Goal: Task Accomplishment & Management: Complete application form

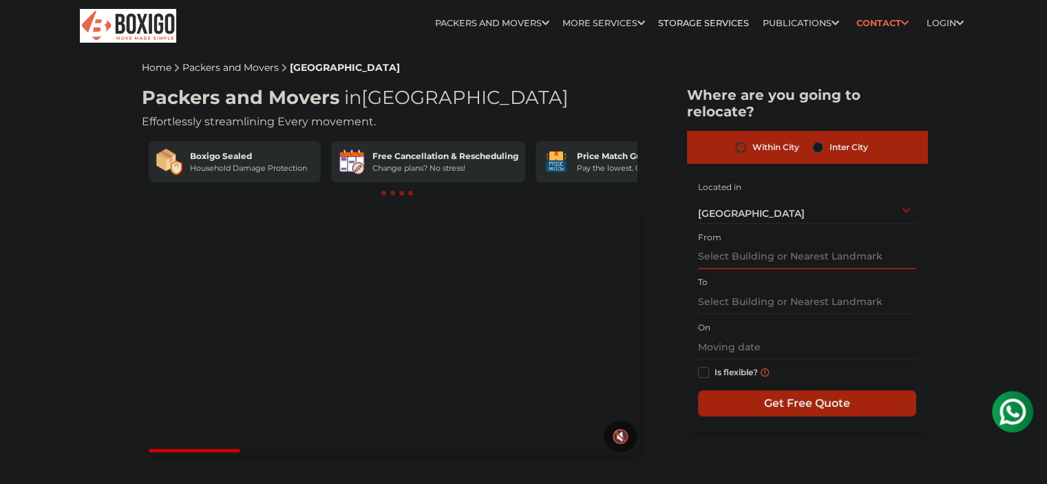
click at [731, 246] on input "text" at bounding box center [807, 257] width 219 height 24
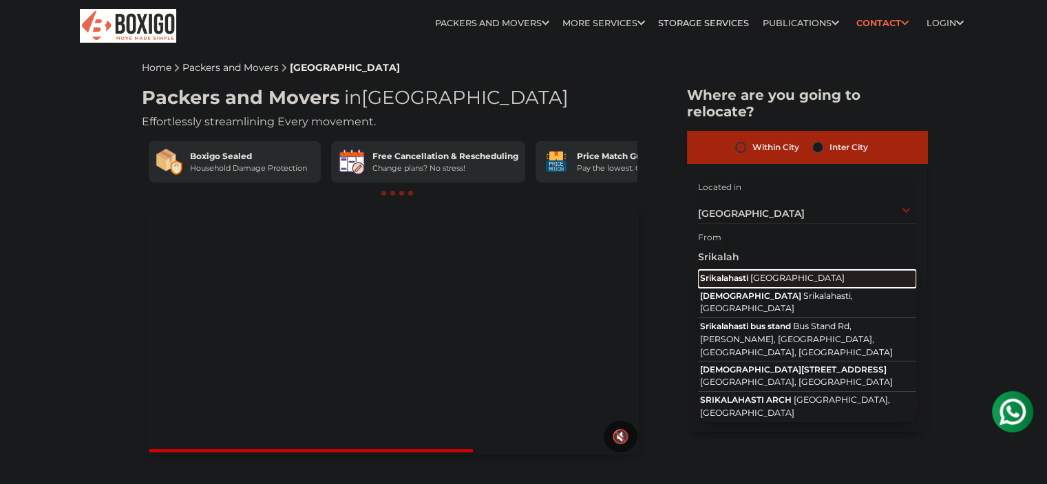
click at [787, 273] on span "[GEOGRAPHIC_DATA]" at bounding box center [798, 278] width 94 height 10
type input "Srikalahasti, [GEOGRAPHIC_DATA]"
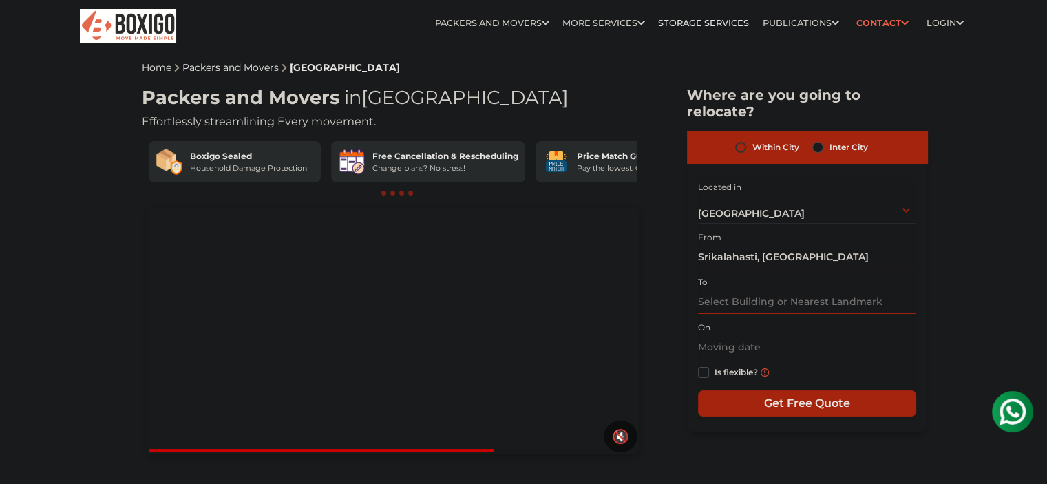
click at [755, 291] on input "text" at bounding box center [807, 302] width 219 height 24
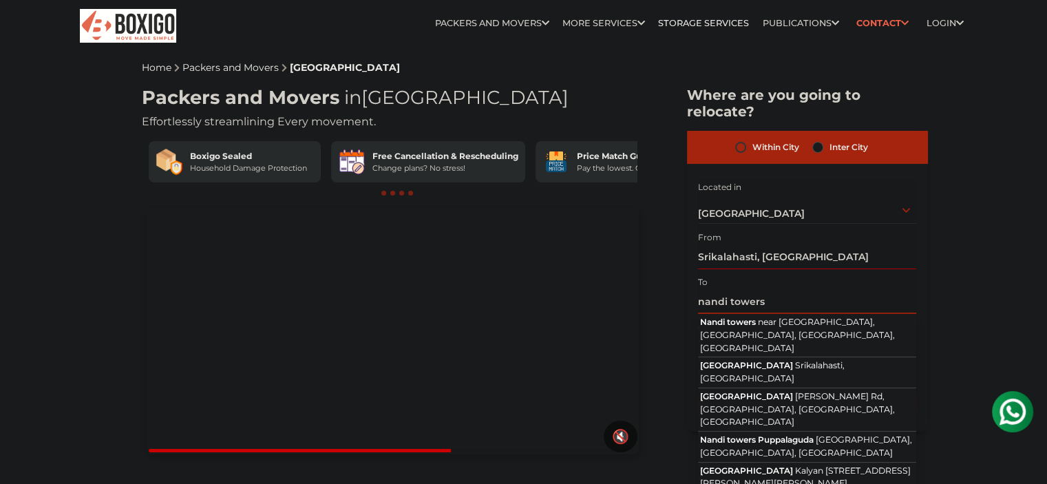
click at [714, 290] on input "nandi towers" at bounding box center [807, 302] width 219 height 24
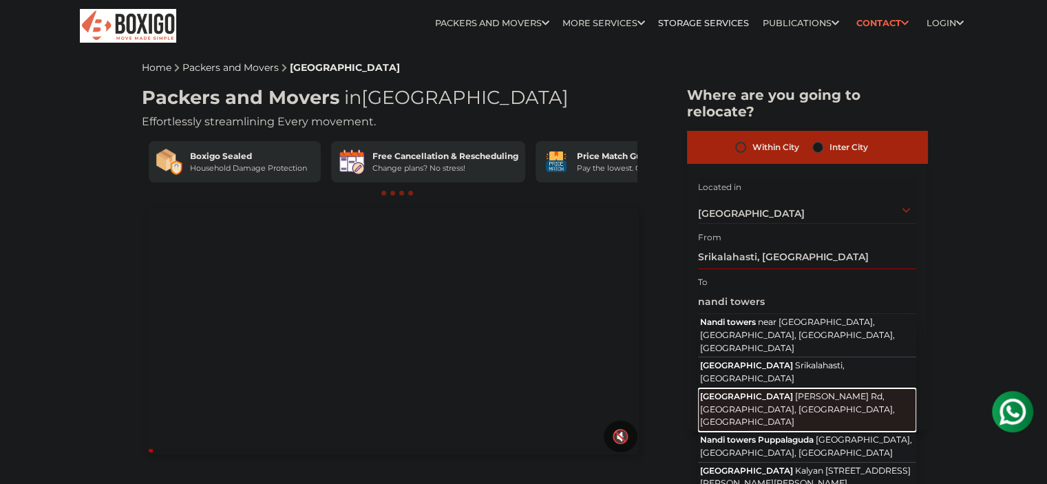
click at [729, 391] on span "[GEOGRAPHIC_DATA]" at bounding box center [746, 396] width 93 height 10
type input "[GEOGRAPHIC_DATA], [PERSON_NAME] Rd, [GEOGRAPHIC_DATA], [GEOGRAPHIC_DATA], [GEO…"
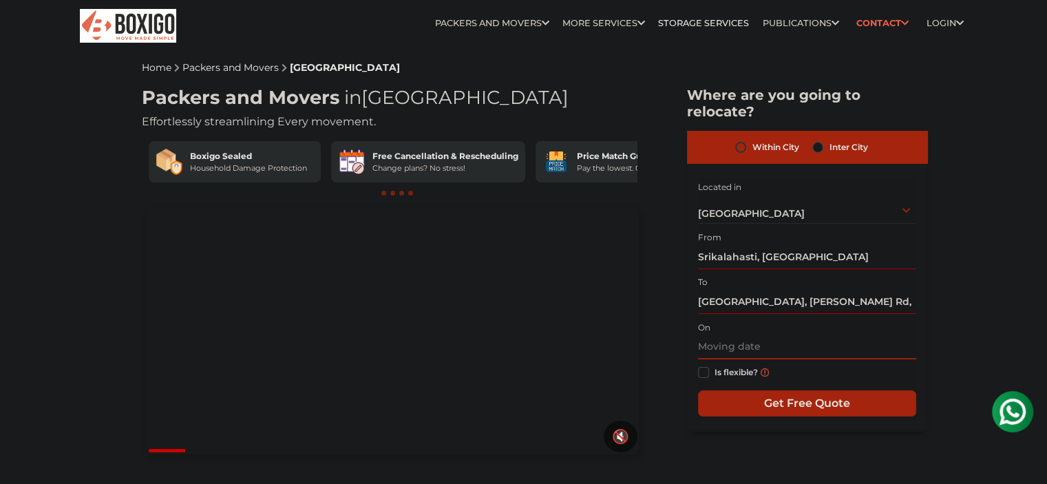
click at [737, 335] on input "text" at bounding box center [807, 347] width 219 height 24
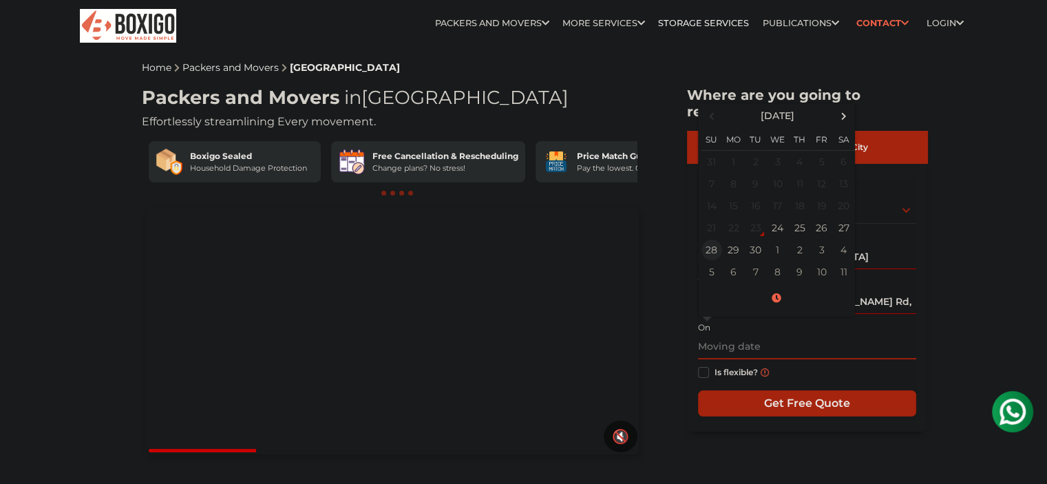
click at [713, 239] on td "28" at bounding box center [712, 250] width 22 height 22
type input "[DATE] 12:00 AM"
click at [715, 364] on label "Is flexible?" at bounding box center [736, 371] width 43 height 14
click at [704, 364] on input "Is flexible?" at bounding box center [703, 371] width 11 height 14
checkbox input "true"
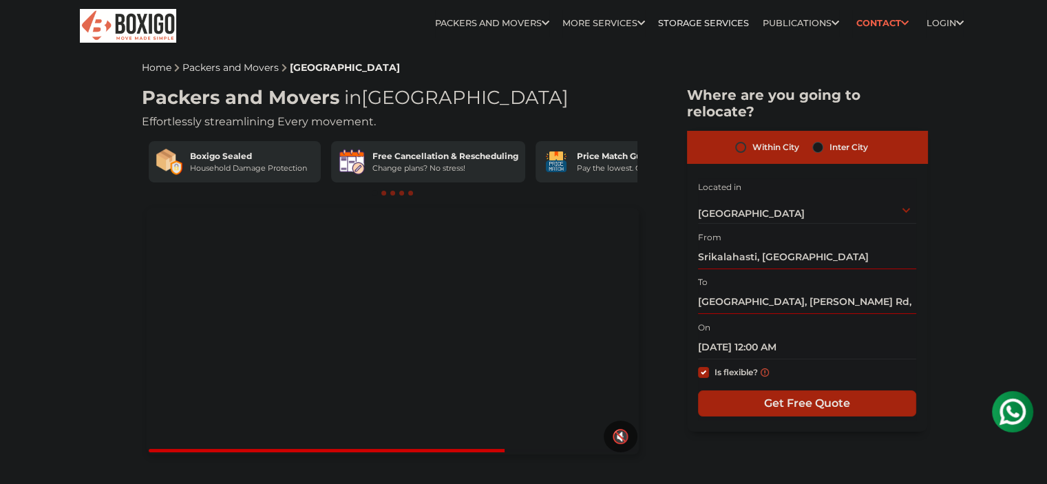
click at [824, 139] on div "Inter City" at bounding box center [839, 147] width 55 height 17
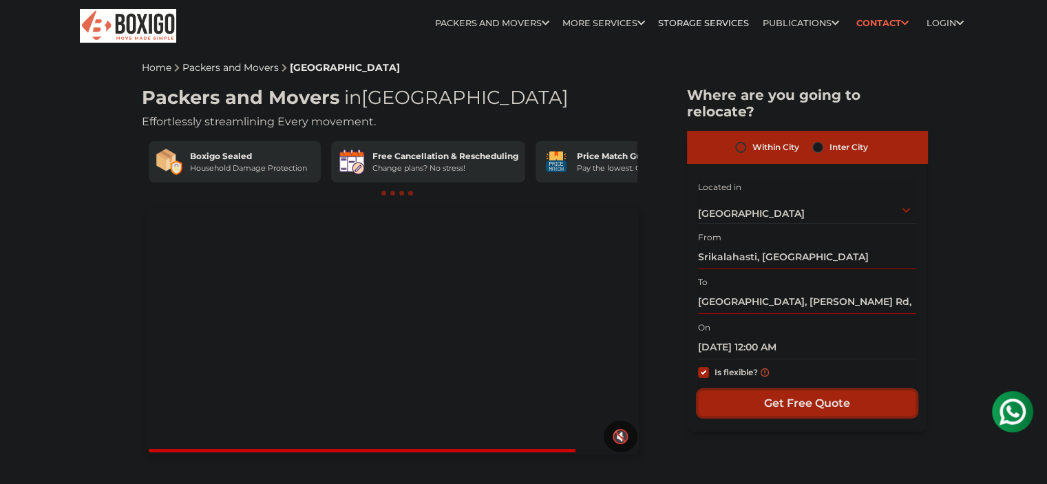
click at [763, 390] on input "Get Free Quote" at bounding box center [807, 403] width 219 height 26
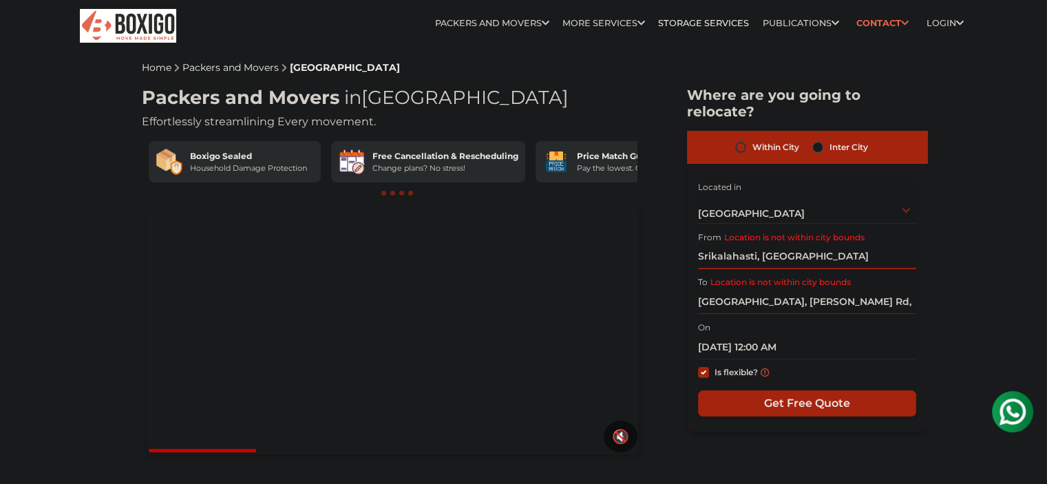
click at [762, 245] on input "Srikalahasti, [GEOGRAPHIC_DATA]" at bounding box center [807, 257] width 219 height 24
click at [733, 290] on input "[GEOGRAPHIC_DATA], [PERSON_NAME] Rd, [GEOGRAPHIC_DATA], [GEOGRAPHIC_DATA], [GEO…" at bounding box center [807, 302] width 219 height 24
click at [917, 285] on div "Within City Inter City I am shifting my 1 BHK 2 BHK 3 BHK 3 + BHK FEW ITEMS 1 B…" at bounding box center [807, 281] width 241 height 301
click at [909, 290] on input "[GEOGRAPHIC_DATA], [PERSON_NAME] Rd, [GEOGRAPHIC_DATA], [GEOGRAPHIC_DATA], [GEO…" at bounding box center [807, 302] width 219 height 24
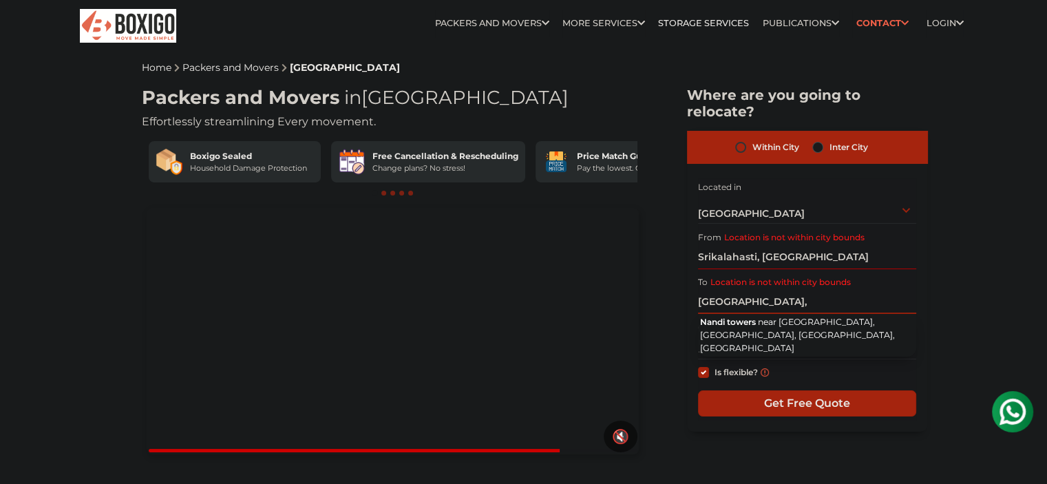
type input "[GEOGRAPHIC_DATA],"
click at [834, 245] on input "Srikalahasti, [GEOGRAPHIC_DATA]" at bounding box center [807, 257] width 219 height 24
click at [866, 245] on input "Srikalahasti, [GEOGRAPHIC_DATA]" at bounding box center [807, 257] width 219 height 24
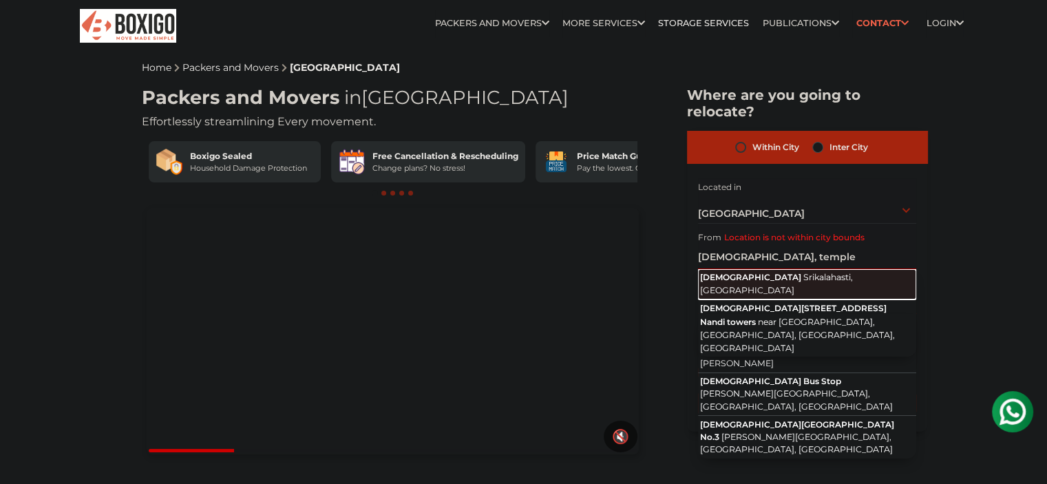
click at [841, 272] on span "Srikalahasti, [GEOGRAPHIC_DATA]" at bounding box center [776, 283] width 153 height 23
type input "[DEMOGRAPHIC_DATA], [GEOGRAPHIC_DATA], [GEOGRAPHIC_DATA]"
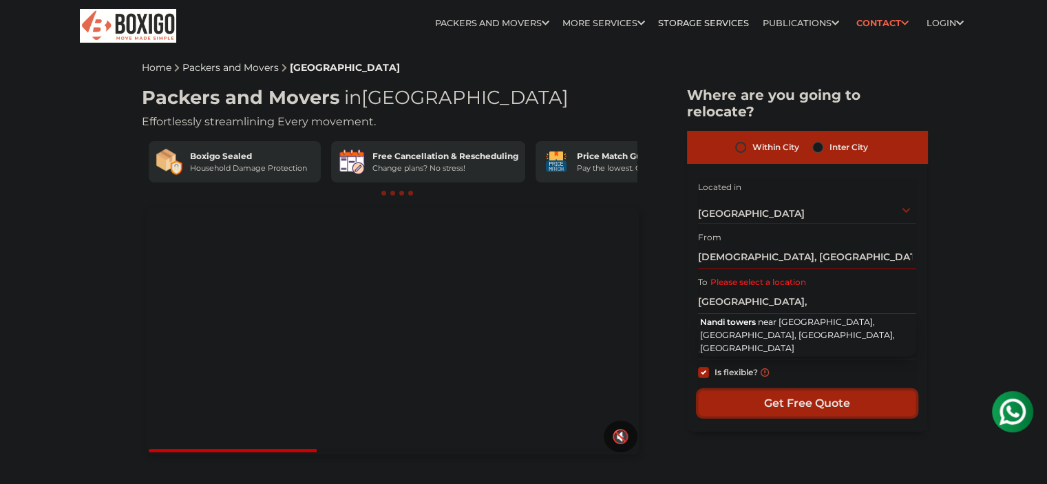
click at [753, 390] on input "Get Free Quote" at bounding box center [807, 403] width 219 height 26
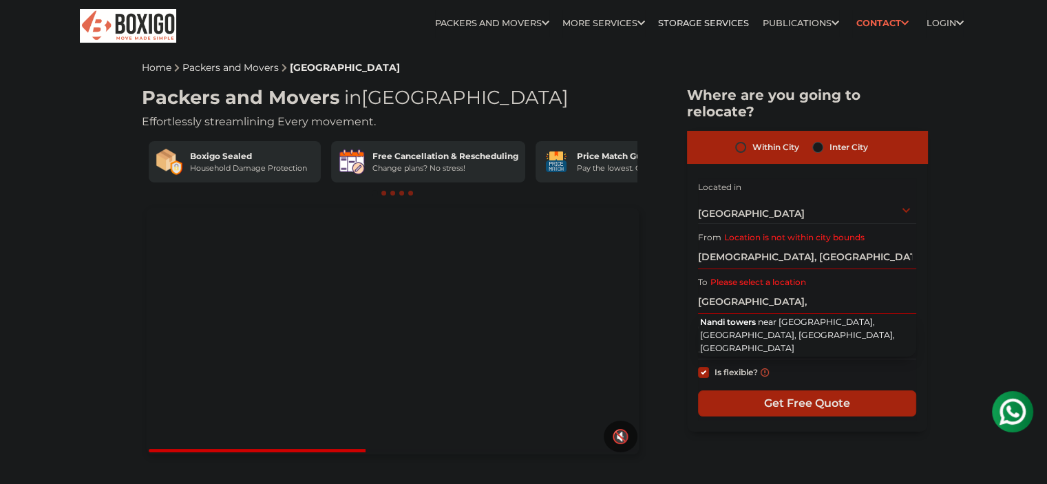
click at [829, 139] on label "Inter City" at bounding box center [848, 147] width 39 height 17
click at [815, 139] on input "Inter City" at bounding box center [817, 146] width 11 height 14
radio input "true"
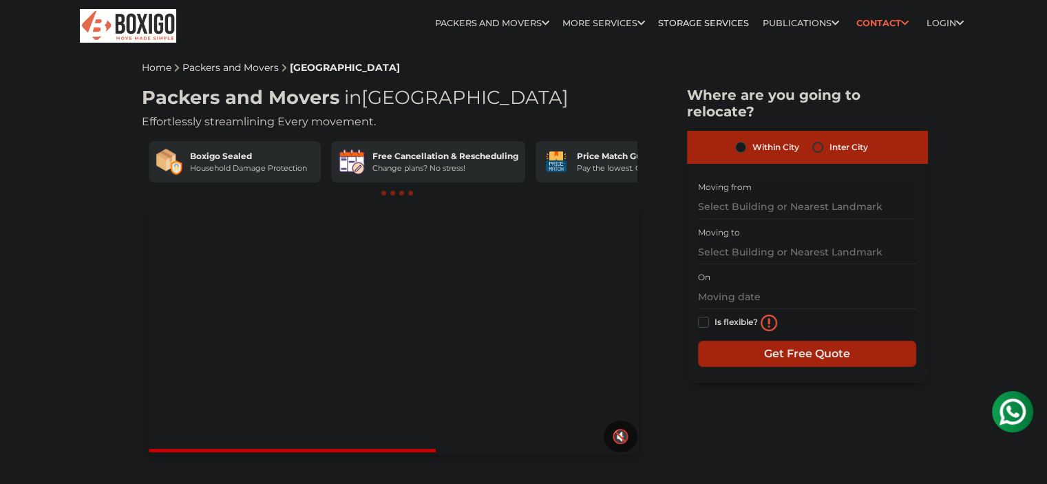
click at [752, 139] on label "Within City" at bounding box center [775, 147] width 47 height 17
click at [739, 139] on input "Within City" at bounding box center [740, 146] width 11 height 14
radio input "true"
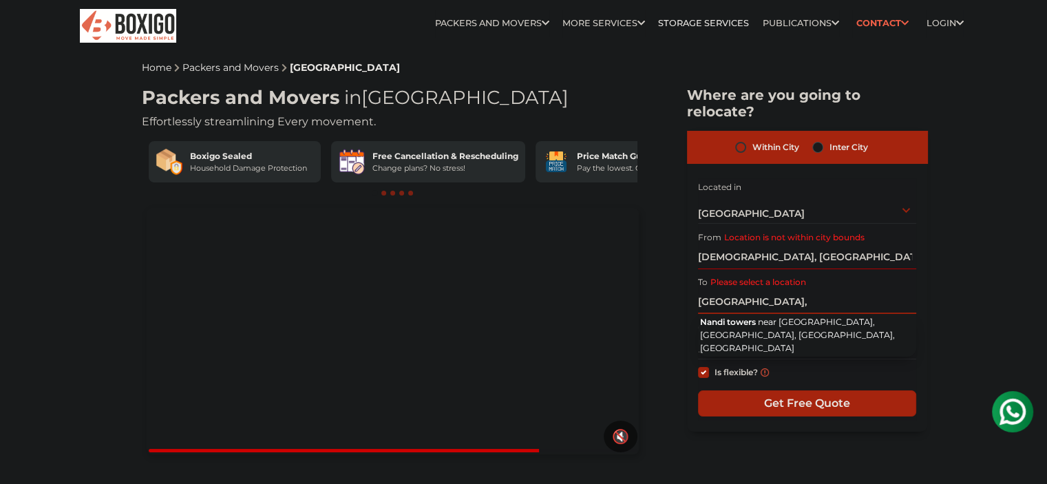
click at [801, 290] on input "[GEOGRAPHIC_DATA]," at bounding box center [807, 302] width 219 height 24
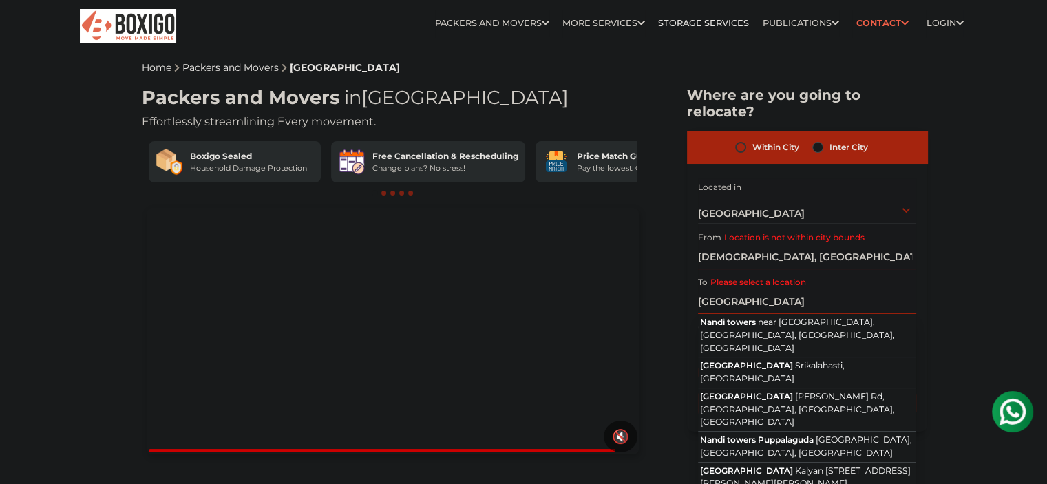
type input "[GEOGRAPHIC_DATA]"
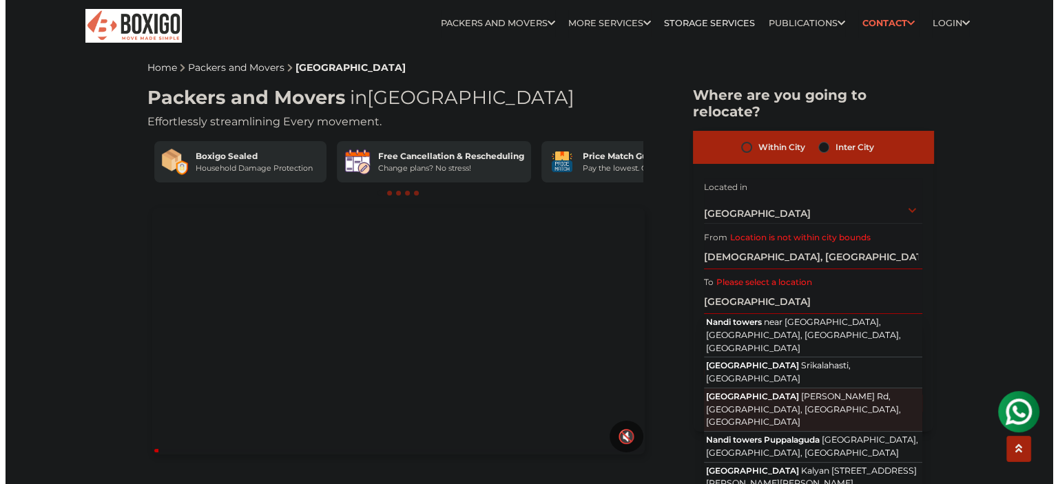
scroll to position [69, 0]
